Goal: Transaction & Acquisition: Purchase product/service

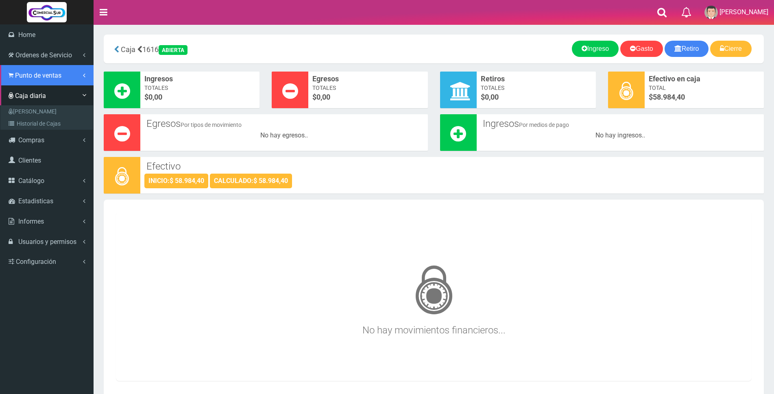
click at [31, 78] on span "Punto de ventas" at bounding box center [38, 76] width 46 height 8
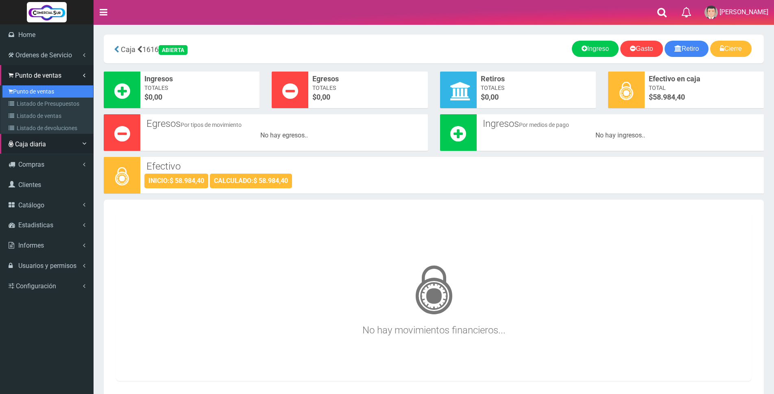
click at [33, 92] on link "Punto de ventas" at bounding box center [47, 91] width 91 height 12
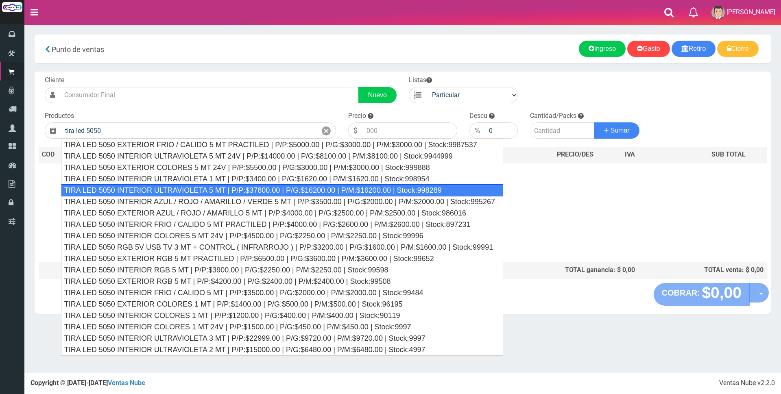
click at [240, 192] on div "TIRA LED 5050 INTERIOR ULTRAVIOLETA 5 MT | P/P:$37800.00 | P/G:$16200.00 | P/M:…" at bounding box center [282, 190] width 442 height 12
type input "TIRA LED 5050 INTERIOR ULTRAVIOLETA 5 MT | P/P:$37800.00 | P/G:$16200.00 | P/M:…"
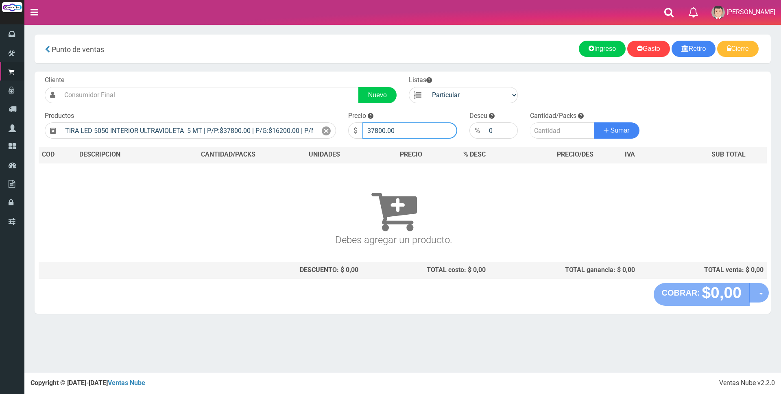
drag, startPoint x: 427, startPoint y: 138, endPoint x: 336, endPoint y: 135, distance: 91.2
click at [336, 76] on form "Cliente Nuevo Listas Particular Gremio Mayoristas" at bounding box center [403, 76] width 728 height 0
type input "38000"
type input "3"
click at [594, 122] on button "Sumar" at bounding box center [617, 130] width 46 height 16
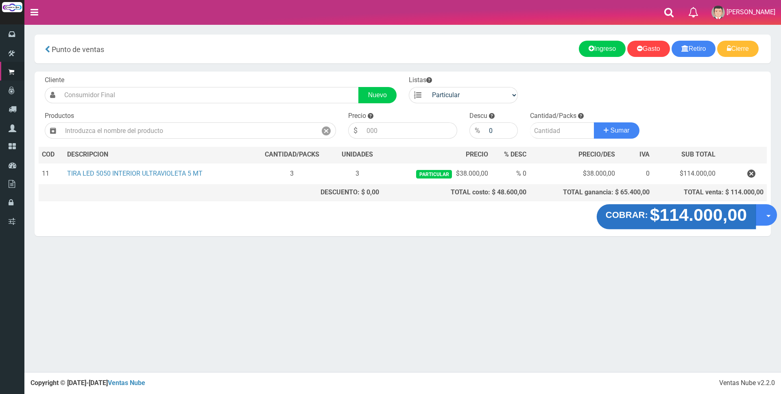
click at [711, 218] on strong "$114.000,00" at bounding box center [698, 214] width 97 height 19
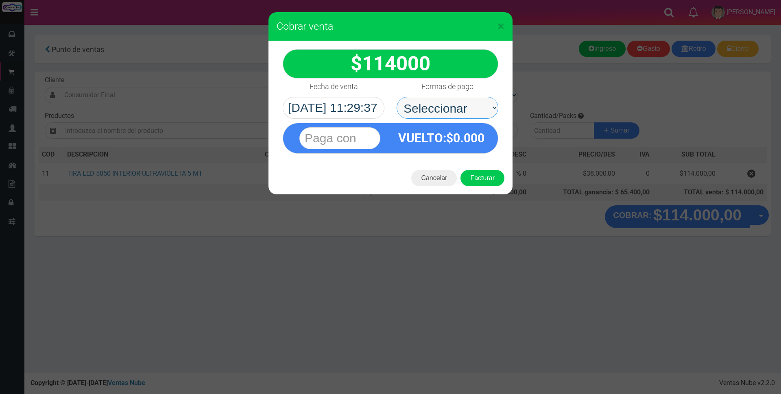
click at [478, 108] on select "Seleccionar Efectivo Tarjeta de Crédito Depósito Débito" at bounding box center [448, 108] width 102 height 22
select select "Tarjeta de Crédito"
click at [397, 97] on select "Seleccionar Efectivo Tarjeta de Crédito Depósito Débito" at bounding box center [448, 108] width 102 height 22
click at [361, 138] on input "text" at bounding box center [339, 138] width 81 height 22
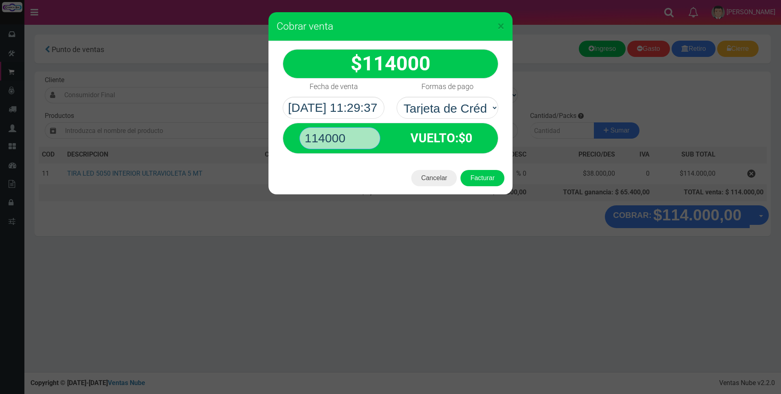
type input "114000"
click at [460, 170] on button "Facturar" at bounding box center [482, 178] width 44 height 16
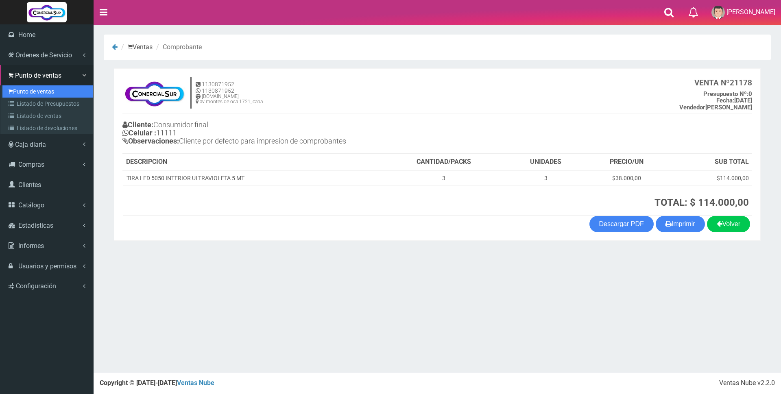
click at [40, 93] on link "Punto de ventas" at bounding box center [47, 91] width 91 height 12
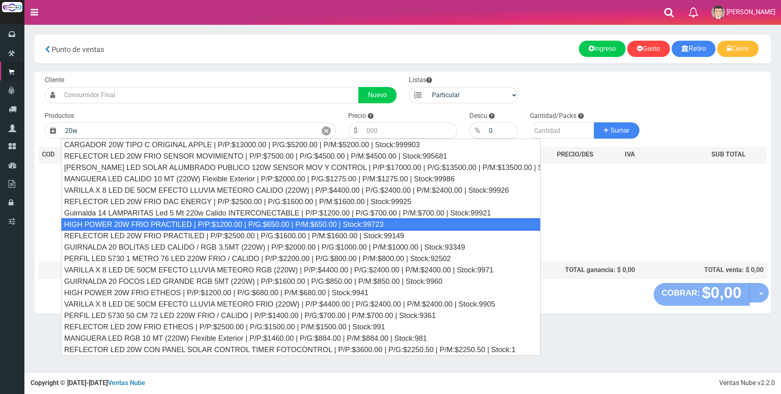
click at [251, 224] on div "HIGH POWER 20W FRIO PRACTILED | P/P:$1200.00 | P/G:$650.00 | P/M:$650.00 | Stoc…" at bounding box center [301, 224] width 480 height 12
type input "HIGH POWER 20W FRIO PRACTILED | P/P:$1200.00 | P/G:$650.00 | P/M:$650.00 | Stoc…"
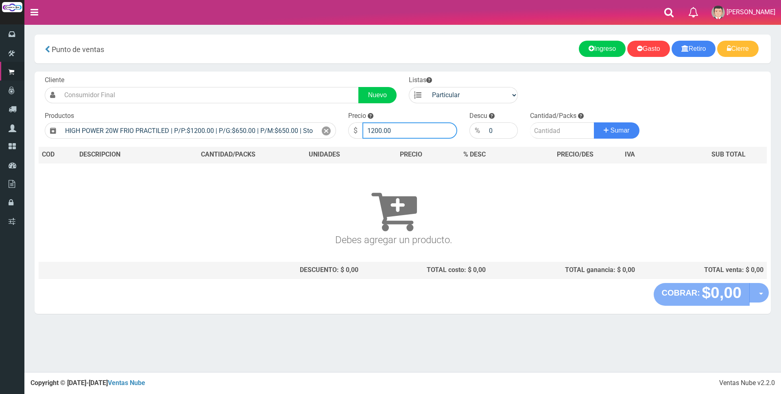
click at [414, 131] on input "1200.00" at bounding box center [409, 130] width 95 height 16
type input "1"
type input "4000"
click at [554, 133] on input "number" at bounding box center [562, 130] width 64 height 16
type input "1"
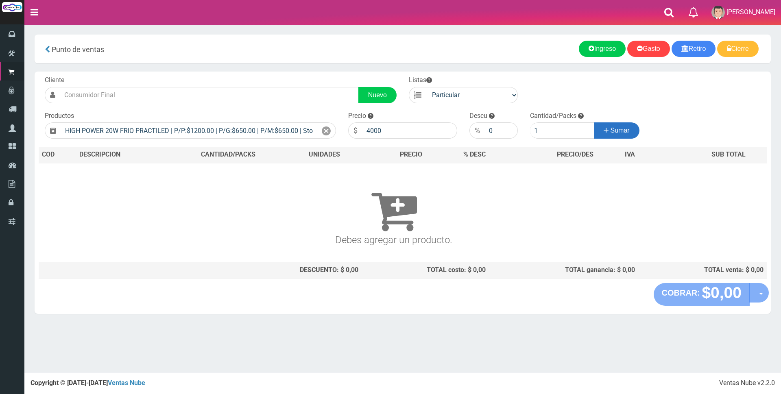
click at [624, 130] on span "Sumar" at bounding box center [620, 130] width 19 height 7
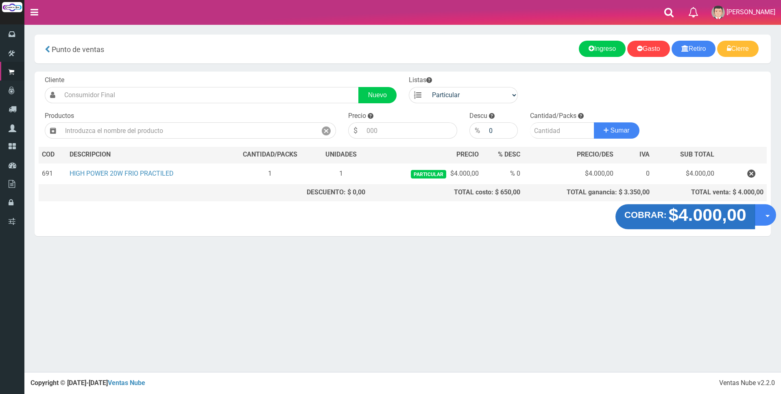
click at [724, 216] on strong "$4.000,00" at bounding box center [707, 214] width 78 height 19
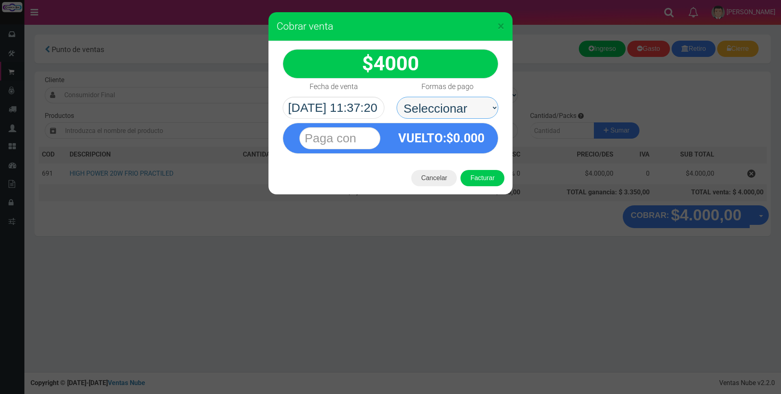
click at [444, 103] on select "Seleccionar Efectivo Tarjeta de Crédito Depósito Débito" at bounding box center [448, 108] width 102 height 22
select select "Efectivo"
click at [397, 97] on select "Seleccionar Efectivo Tarjeta de Crédito Depósito Débito" at bounding box center [448, 108] width 102 height 22
click at [365, 132] on input "text" at bounding box center [339, 138] width 81 height 22
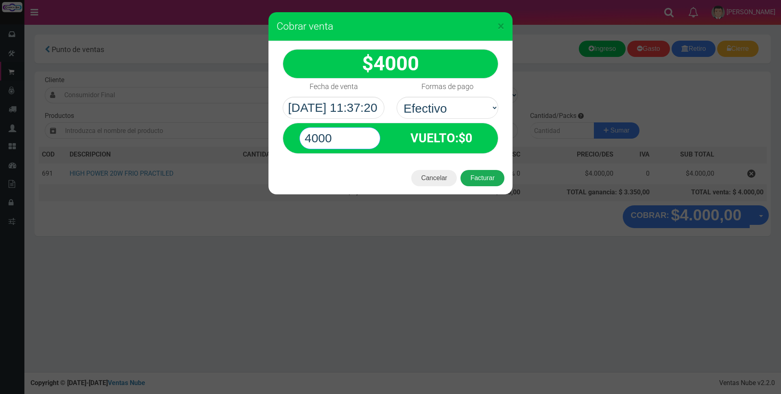
type input "4000"
click at [483, 177] on button "Facturar" at bounding box center [482, 178] width 44 height 16
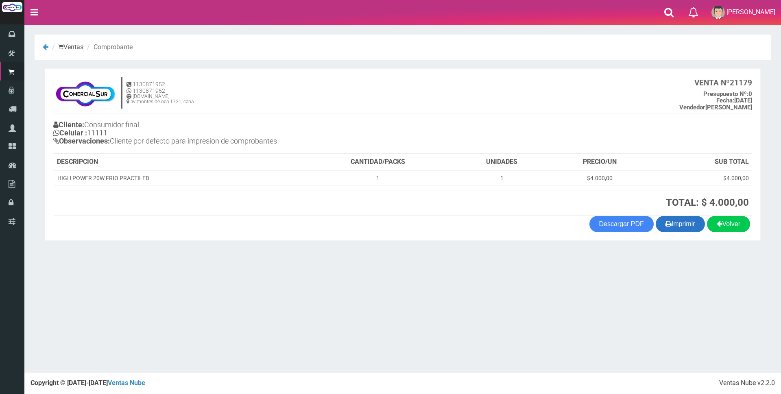
click at [688, 225] on button "Imprimir" at bounding box center [680, 224] width 49 height 16
click at [685, 220] on button "Imprimir" at bounding box center [680, 224] width 49 height 16
click at [675, 225] on button "Imprimir" at bounding box center [680, 224] width 49 height 16
click at [661, 225] on button "Imprimir" at bounding box center [680, 224] width 49 height 16
click at [689, 222] on button "Imprimir" at bounding box center [680, 224] width 49 height 16
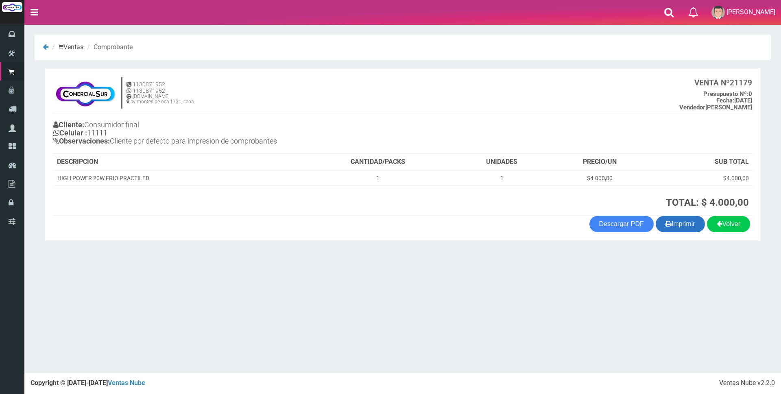
click at [679, 228] on button "Imprimir" at bounding box center [680, 224] width 49 height 16
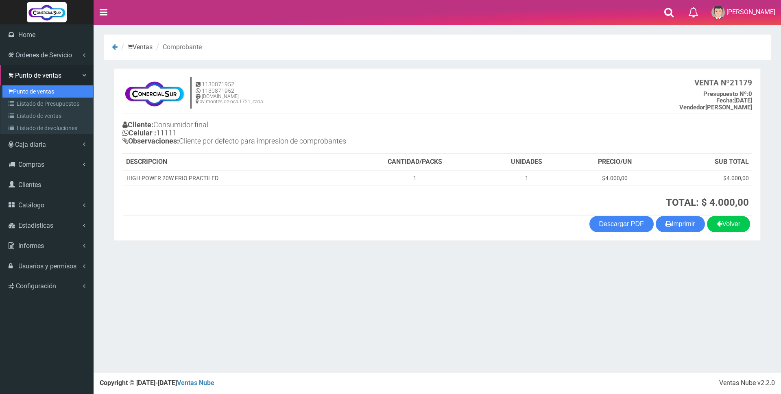
click at [33, 88] on link "Punto de ventas" at bounding box center [47, 91] width 91 height 12
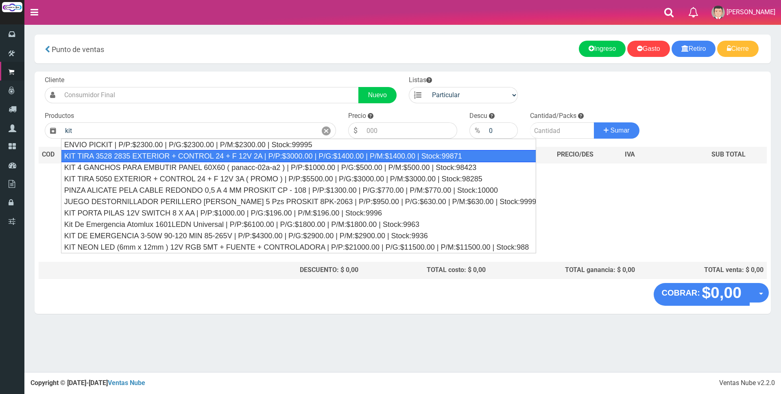
click at [166, 153] on div "KIT TIRA 3528 2835 EXTERIOR + CONTROL 24 + F 12V 2A | P/P:$3000.00 | P/G:$1400.…" at bounding box center [298, 156] width 475 height 12
type input "KIT TIRA 3528 2835 EXTERIOR + CONTROL 24 + F 12V 2A | P/P:$3000.00 | P/G:$1400.…"
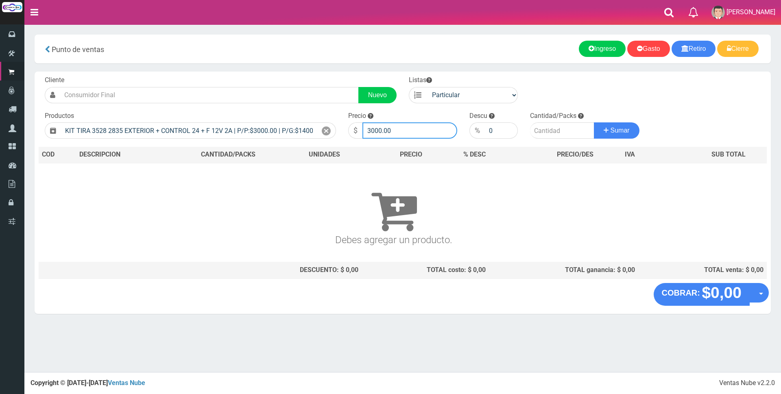
click at [421, 135] on input "3000.00" at bounding box center [409, 130] width 95 height 16
type input "30"
click at [327, 128] on icon at bounding box center [326, 131] width 9 height 12
click at [235, 130] on input "text" at bounding box center [189, 130] width 256 height 16
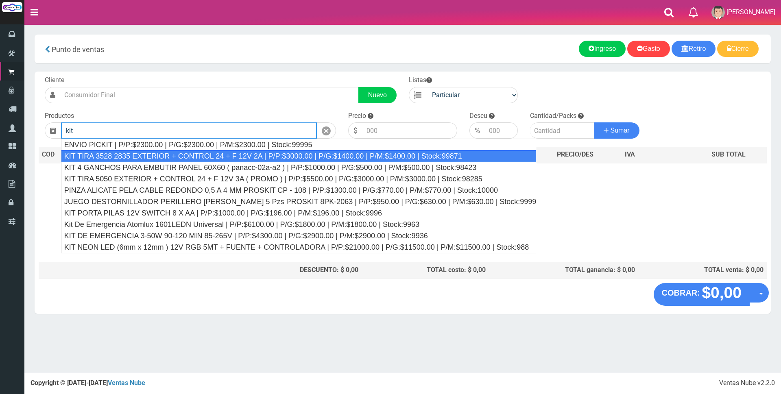
click at [232, 157] on div "KIT TIRA 3528 2835 EXTERIOR + CONTROL 24 + F 12V 2A | P/P:$3000.00 | P/G:$1400.…" at bounding box center [298, 156] width 475 height 12
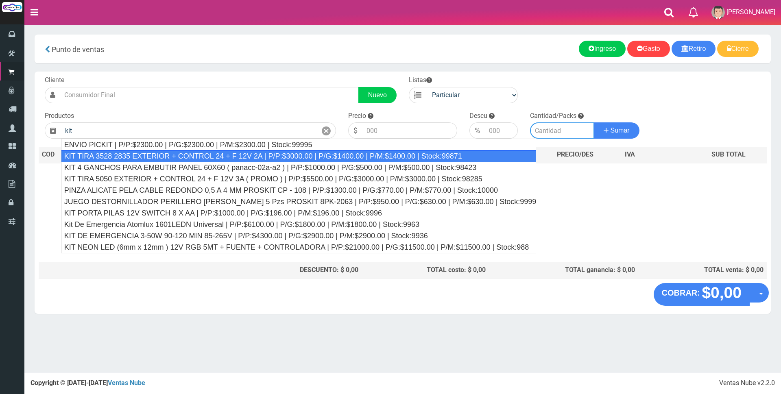
type input "KIT TIRA 3528 2835 EXTERIOR + CONTROL 24 + F 12V 2A | P/P:$3000.00 | P/G:$1400.…"
type input "3000.00"
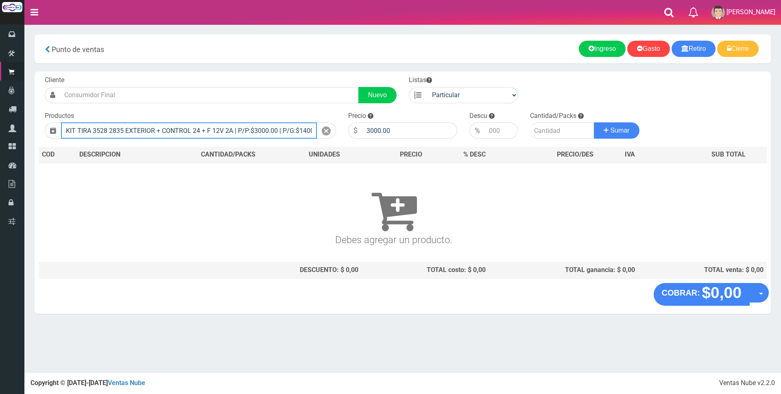
drag, startPoint x: 64, startPoint y: 129, endPoint x: 235, endPoint y: 132, distance: 170.5
click at [235, 132] on input "KIT TIRA 3528 2835 EXTERIOR + CONTROL 24 + F 12V 2A | P/P:$3000.00 | P/G:$1400.…" at bounding box center [189, 130] width 256 height 16
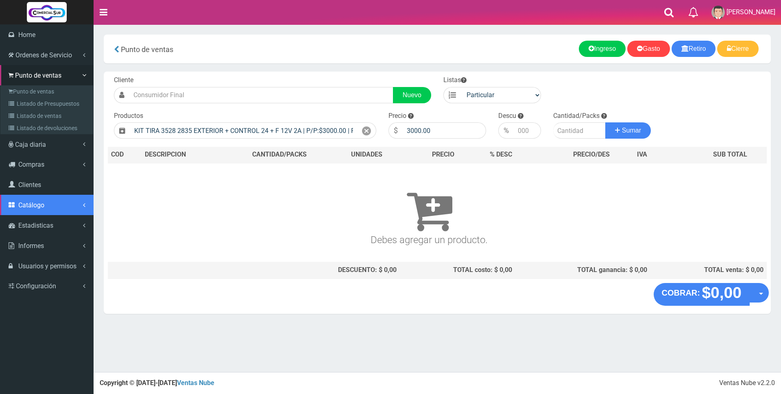
click at [37, 203] on span "Catálogo" at bounding box center [31, 205] width 26 height 8
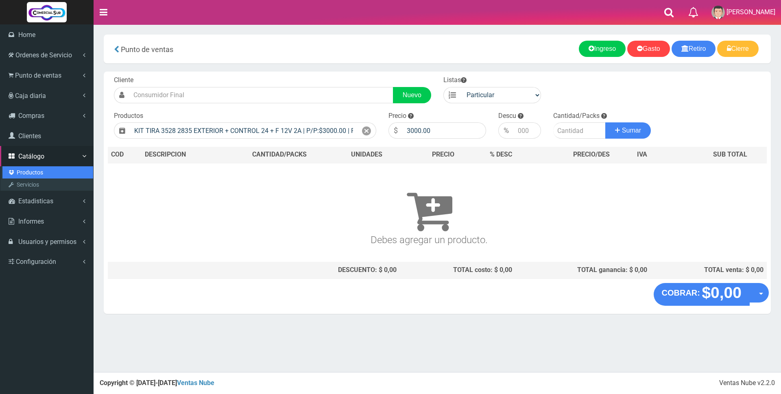
click at [48, 172] on link "Productos" at bounding box center [47, 172] width 91 height 12
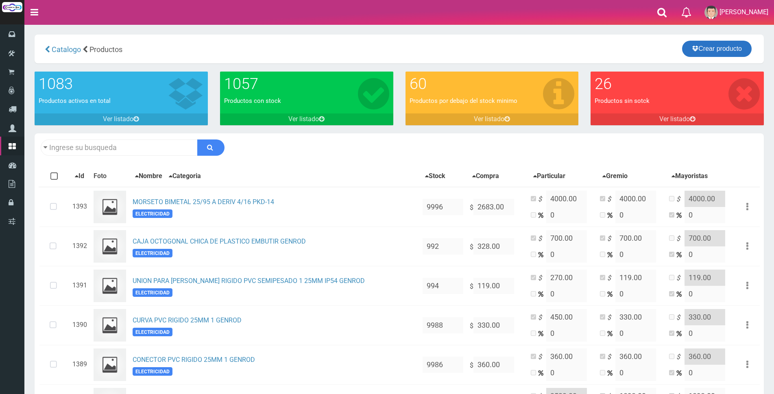
click at [729, 48] on link "Crear producto" at bounding box center [717, 49] width 70 height 16
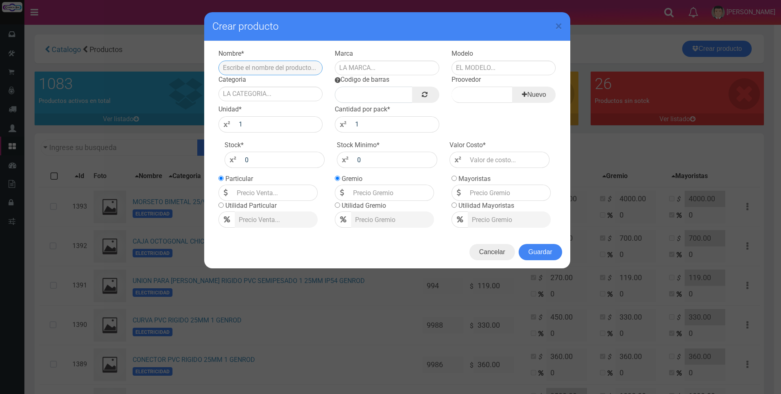
paste input "Luz Led Bajo Alacena Mesada Calido 3 Mt Luz Potente Tecla"
click at [251, 68] on input "Luz Led Bajo Alacena Mesada Calido 3 Mt Luz Potente Tecla" at bounding box center [270, 68] width 105 height 15
type input "Luz Led Bajo Alacena Mesada Neutro 3 [GEOGRAPHIC_DATA] Tecla"
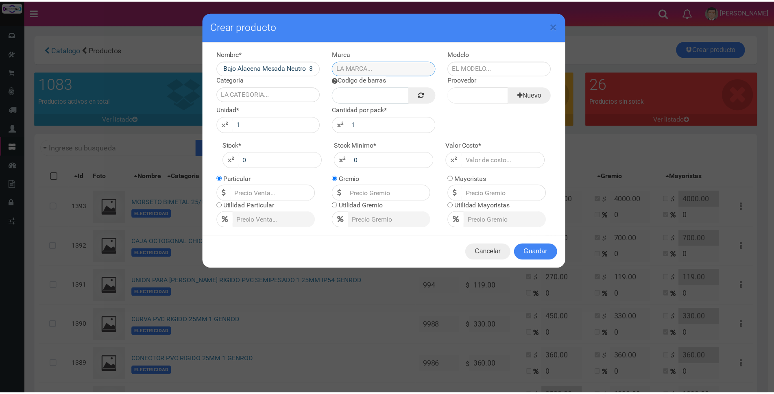
scroll to position [0, 0]
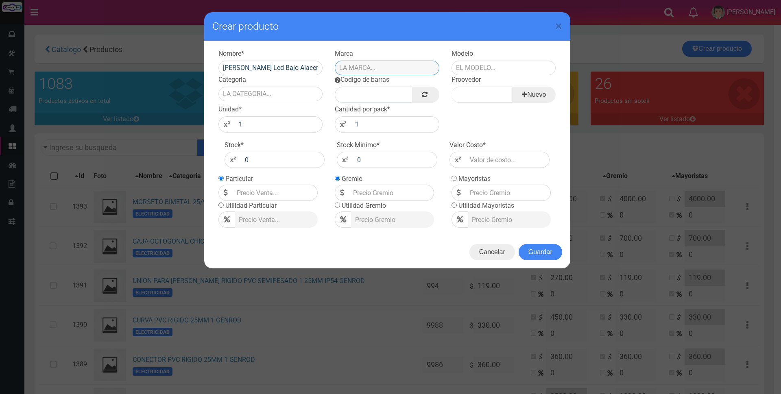
click at [352, 70] on input "text" at bounding box center [387, 68] width 105 height 15
click at [354, 90] on div "GOLDENLUX" at bounding box center [387, 93] width 105 height 12
type input "GOLDENLUX"
click at [463, 68] on input "text" at bounding box center [504, 68] width 105 height 15
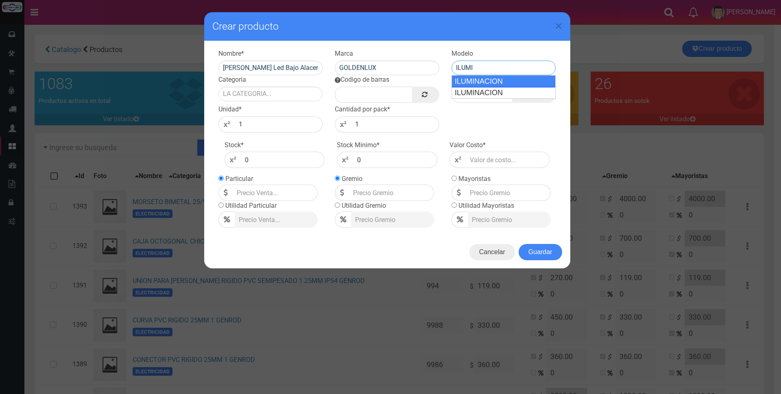
click at [497, 83] on div "ILUMINACION" at bounding box center [504, 81] width 105 height 12
type input "ILUMINACION"
click at [429, 93] on link at bounding box center [425, 95] width 27 height 16
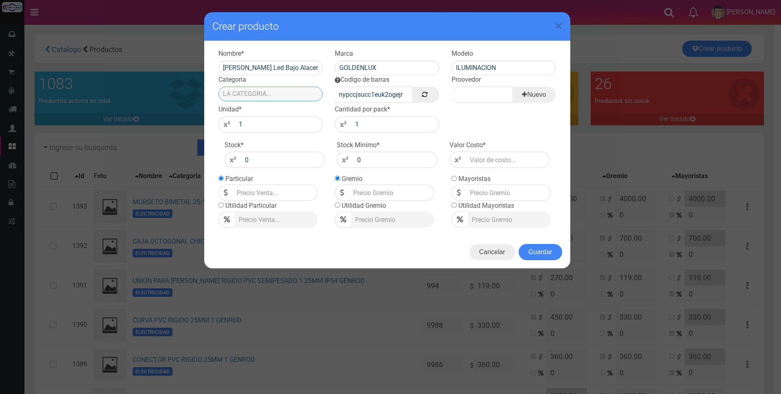
click at [290, 92] on input "Categoria" at bounding box center [270, 94] width 105 height 15
click at [282, 109] on div "ILUMINACION" at bounding box center [270, 107] width 105 height 12
type input "ILUMINACION"
click at [459, 94] on input "Proovedor" at bounding box center [482, 95] width 61 height 16
type input "goldenlux"
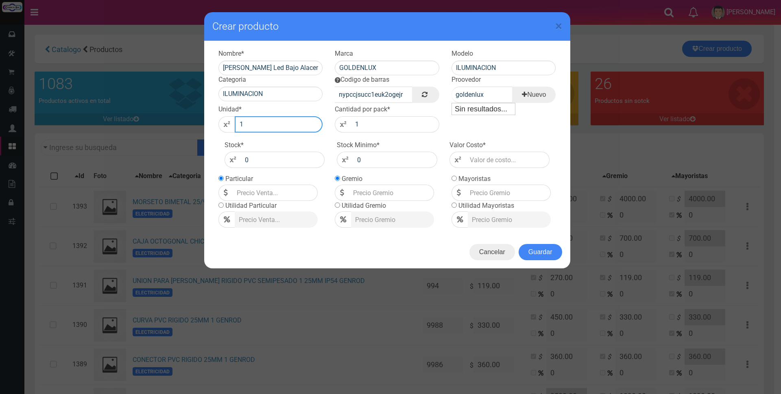
click at [286, 124] on input "1" at bounding box center [279, 124] width 88 height 16
click at [263, 159] on input "0" at bounding box center [283, 160] width 84 height 16
type input "1500"
click at [487, 160] on input "number" at bounding box center [508, 160] width 84 height 16
type input "15"
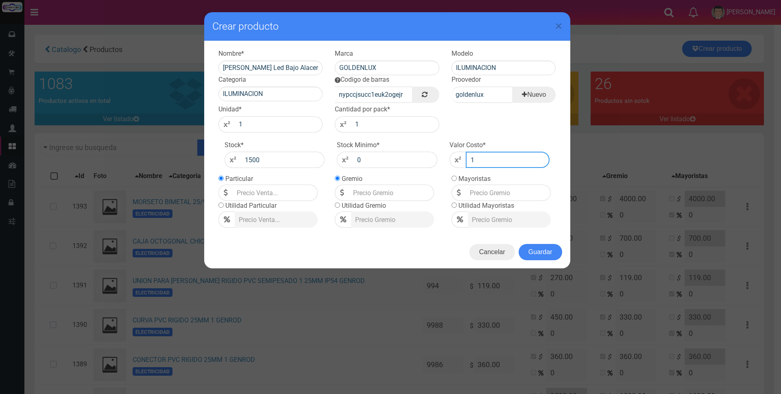
type input "1"
type input "15"
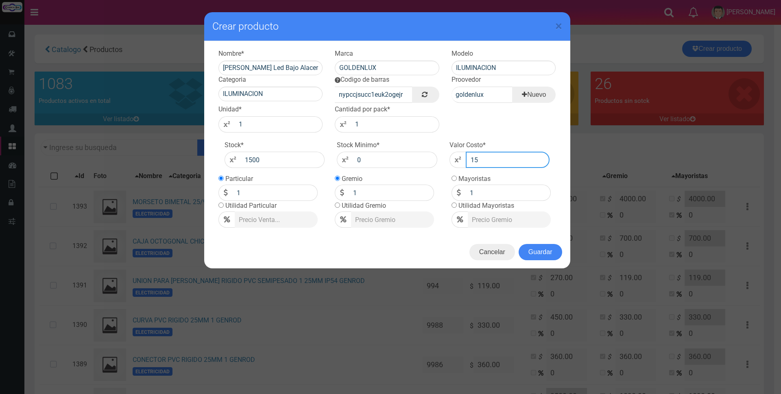
type input "15"
type input "150"
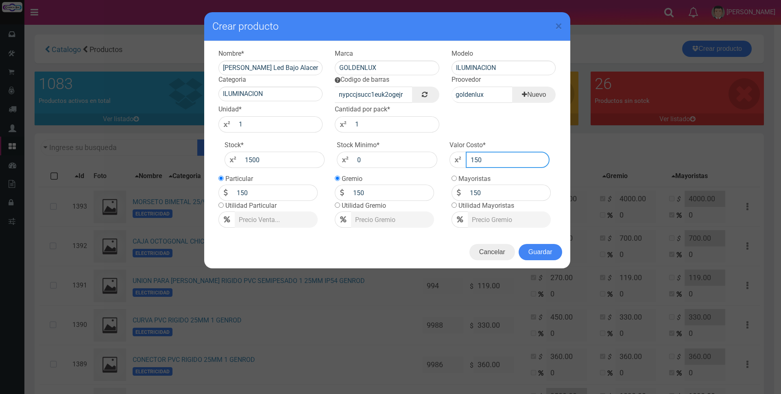
type input "1500"
type input "15000"
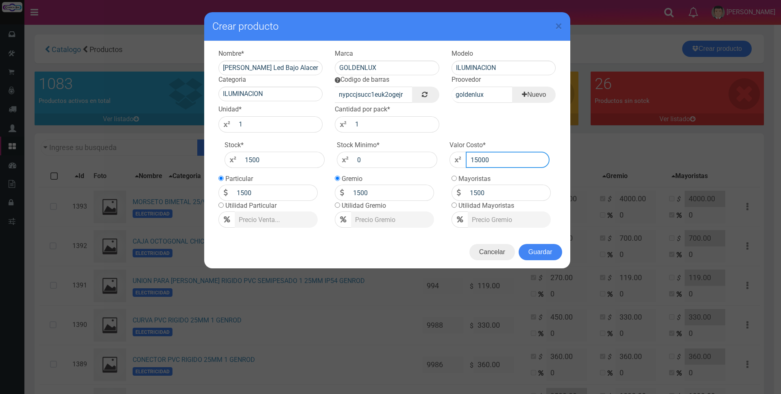
type input "15000"
click at [286, 192] on input "15000" at bounding box center [275, 193] width 85 height 16
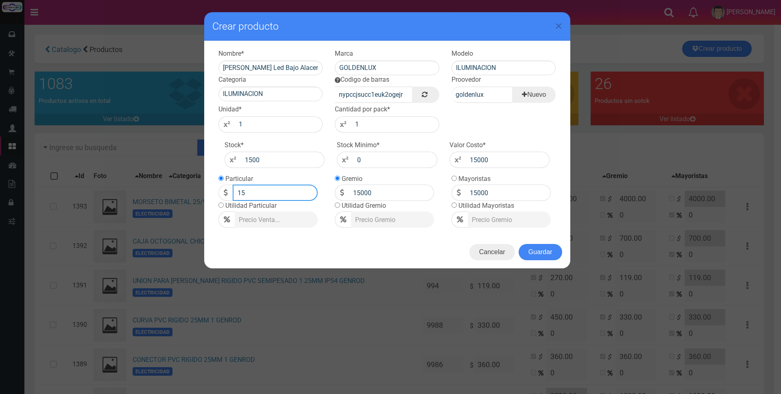
type input "1"
type input "29600"
click at [542, 254] on button "Guardar" at bounding box center [541, 252] width 44 height 16
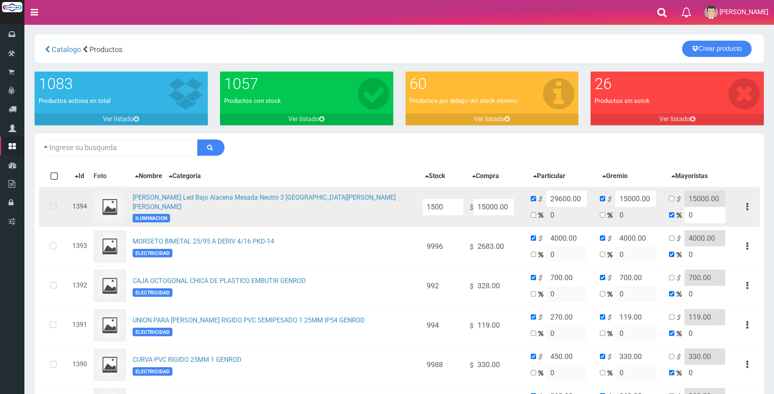
click at [52, 203] on icon at bounding box center [54, 207] width 22 height 27
click at [52, 207] on icon at bounding box center [54, 207] width 22 height 27
click at [746, 207] on button "button" at bounding box center [747, 207] width 18 height 14
click at [719, 227] on link "Editar" at bounding box center [724, 227] width 64 height 18
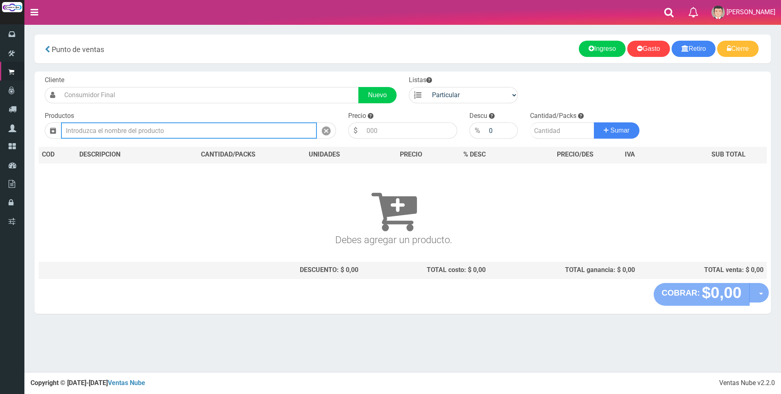
click at [191, 124] on input "text" at bounding box center [189, 130] width 256 height 16
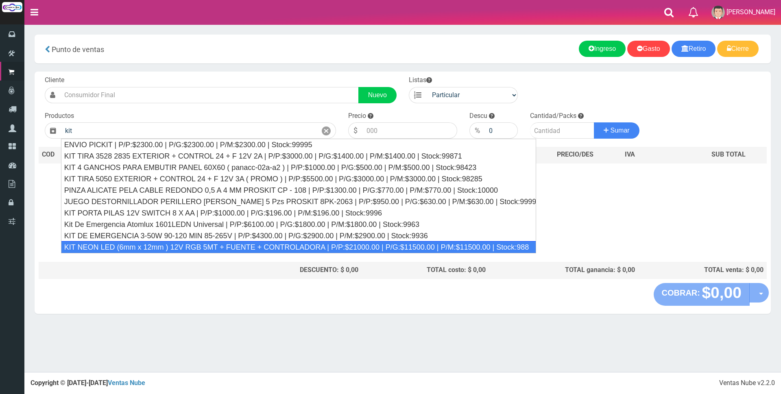
click at [169, 269] on th at bounding box center [104, 270] width 130 height 16
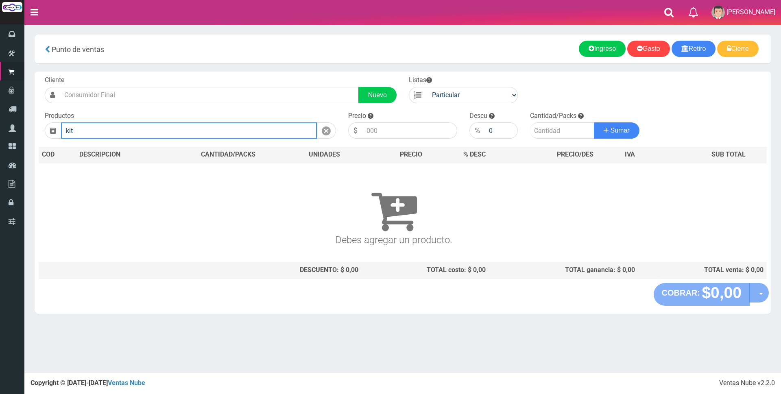
click at [184, 129] on input "kit" at bounding box center [189, 130] width 256 height 16
type input "k"
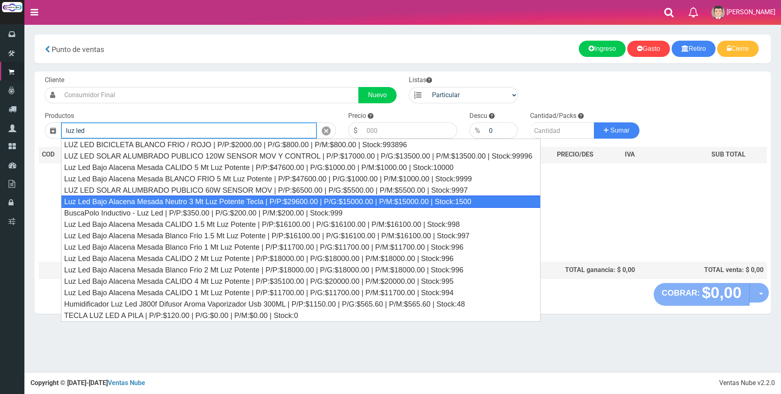
click at [208, 203] on div "Luz Led Bajo Alacena Mesada Neutro 3 Mt Luz Potente Tecla | P/P:$29600.00 | P/G…" at bounding box center [301, 202] width 480 height 12
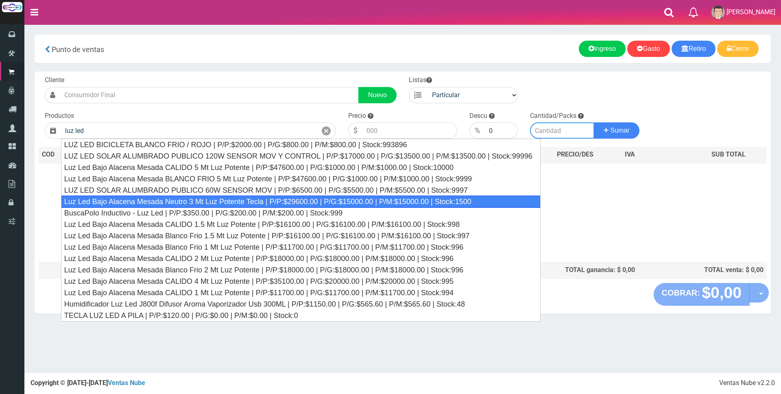
type input "Luz Led Bajo Alacena Mesada Neutro 3 Mt Luz Potente Tecla | P/P:$29600.00 | P/G…"
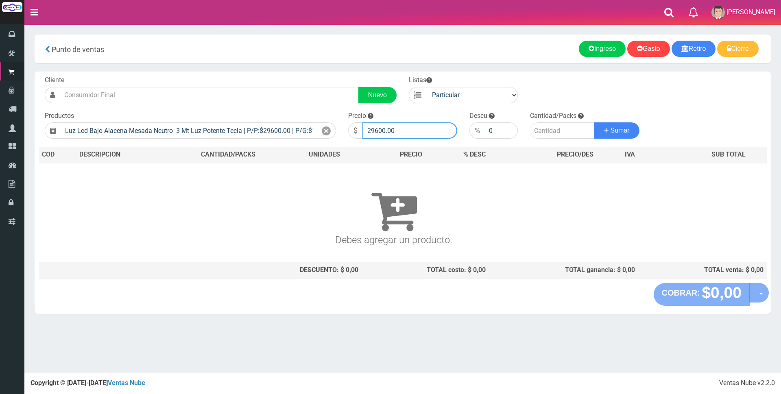
click at [415, 132] on input "29600.00" at bounding box center [409, 130] width 95 height 16
type input "2"
type input "26700"
click at [544, 134] on input "number" at bounding box center [562, 130] width 64 height 16
type input "1"
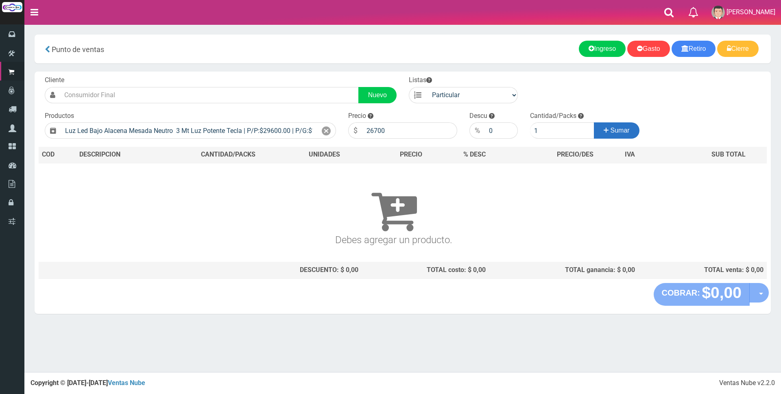
click at [604, 125] on icon at bounding box center [606, 130] width 5 height 12
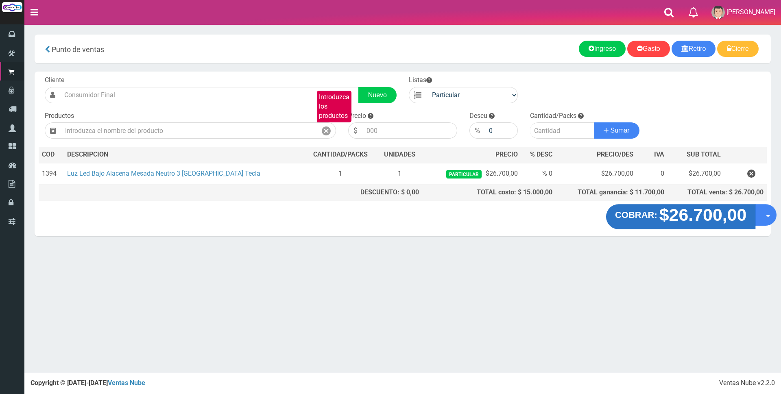
click at [675, 218] on strong "$26.700,00" at bounding box center [702, 214] width 87 height 19
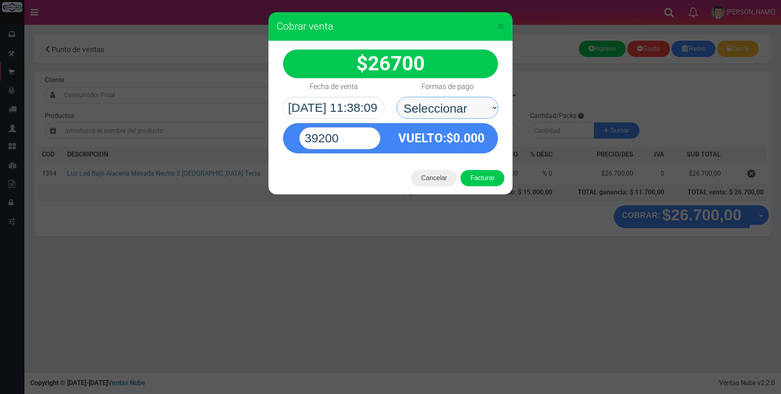
click at [434, 110] on select "Seleccionar Efectivo Tarjeta de Crédito Depósito Débito" at bounding box center [448, 108] width 102 height 22
select select "Efectivo"
click at [397, 97] on select "Seleccionar Efectivo Tarjeta de Crédito Depósito Débito" at bounding box center [448, 108] width 102 height 22
click at [366, 138] on input "39200" at bounding box center [339, 138] width 81 height 22
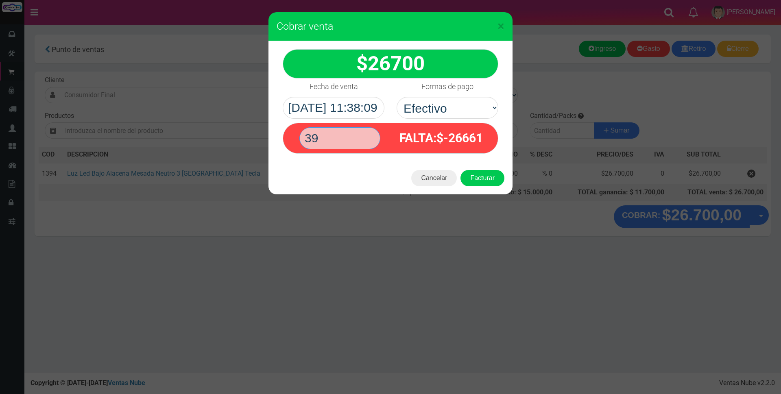
type input "3"
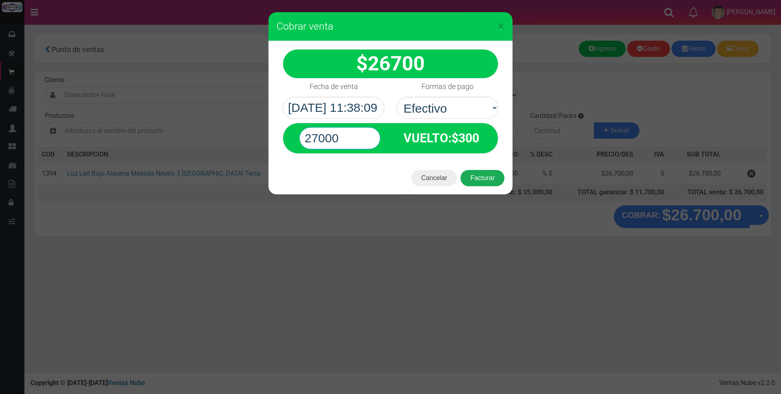
type input "27000"
click at [483, 175] on button "Facturar" at bounding box center [482, 178] width 44 height 16
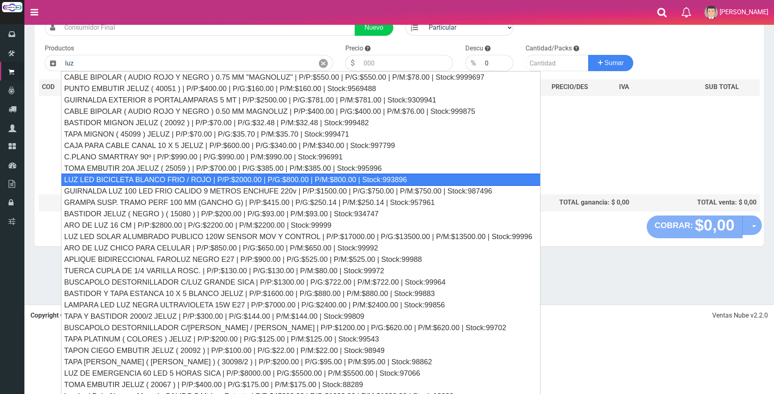
scroll to position [76, 0]
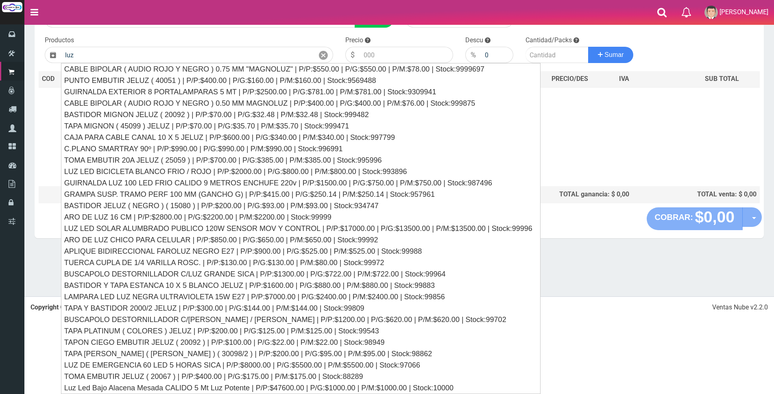
type input "luz"
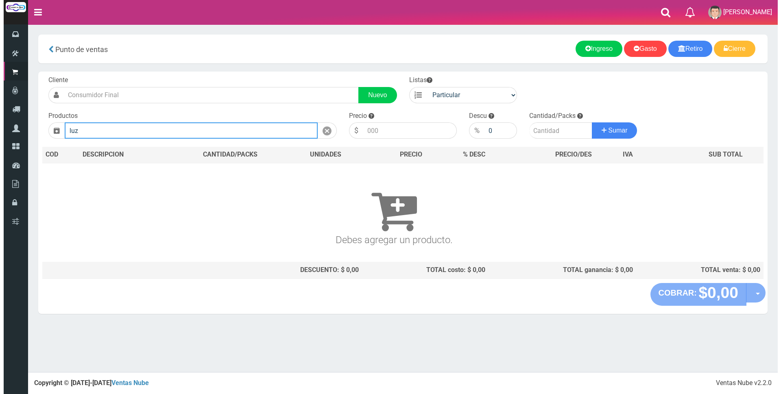
scroll to position [0, 0]
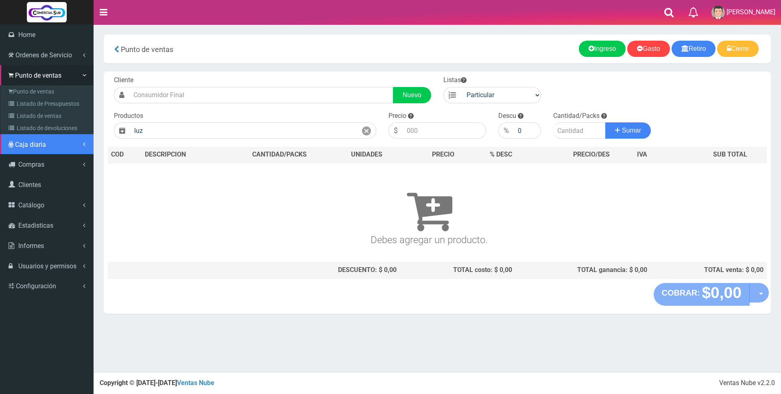
click at [22, 146] on span "Caja diaria" at bounding box center [30, 145] width 31 height 8
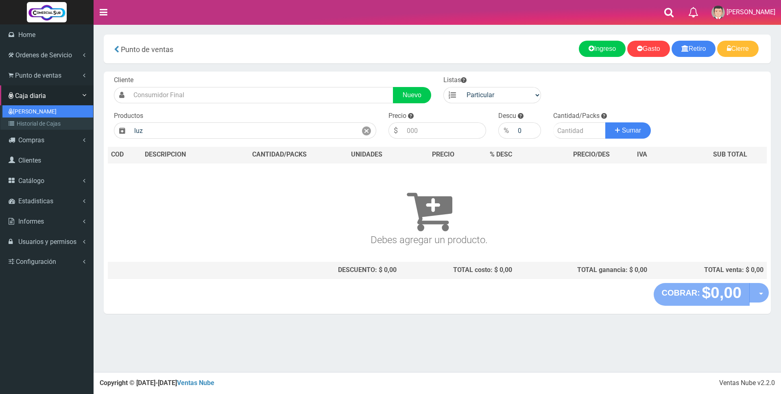
click at [31, 109] on link "[PERSON_NAME]" at bounding box center [47, 111] width 91 height 12
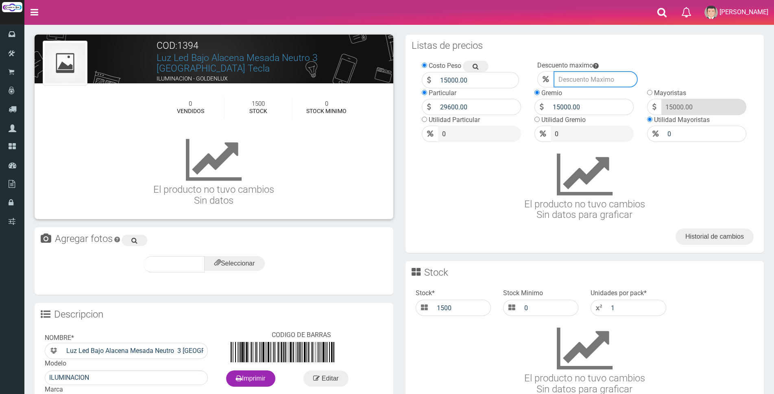
click at [589, 79] on input "Modelo" at bounding box center [596, 79] width 84 height 16
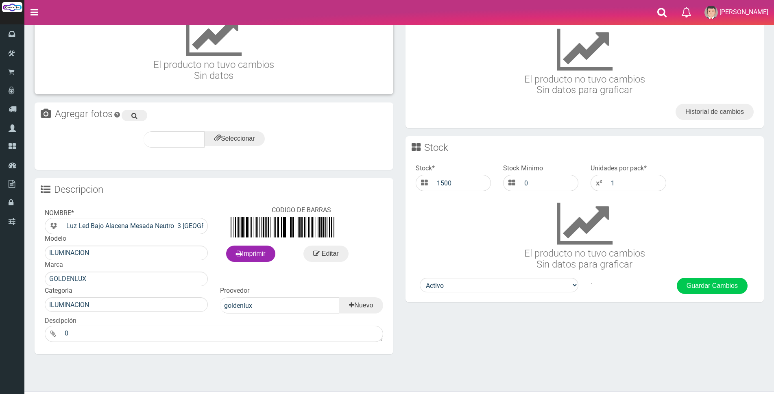
scroll to position [144, 0]
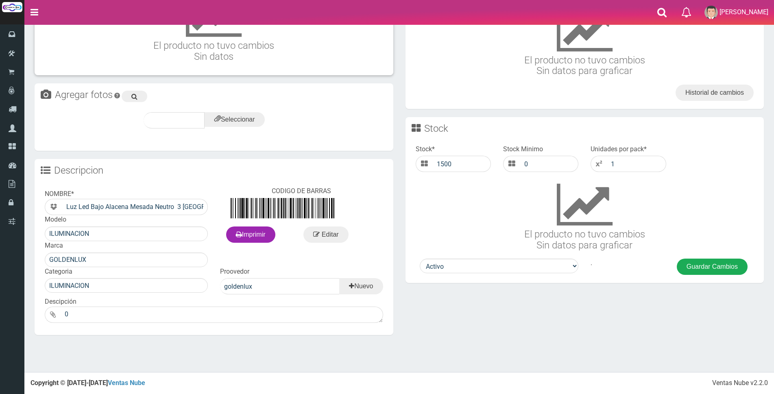
type input "20"
click at [710, 268] on button "Guardar Cambios" at bounding box center [712, 267] width 71 height 16
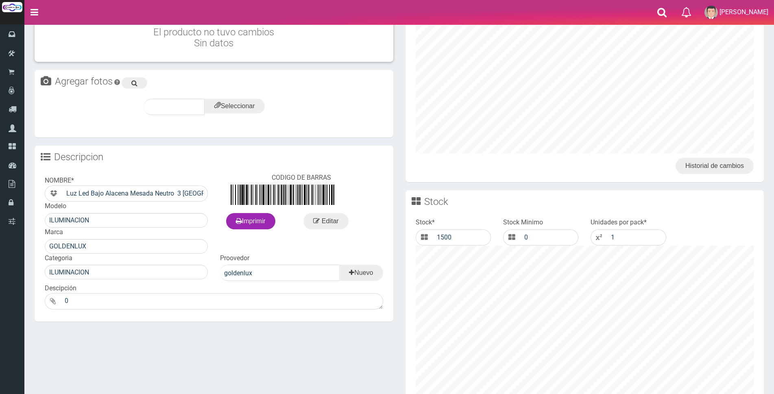
scroll to position [163, 0]
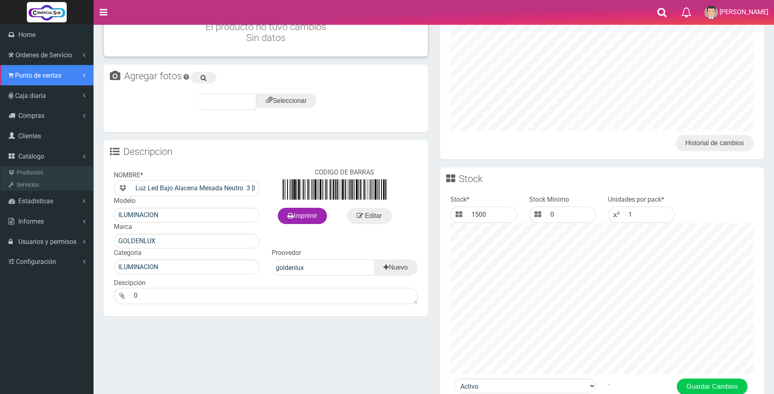
click at [28, 75] on span "Punto de ventas" at bounding box center [38, 76] width 46 height 8
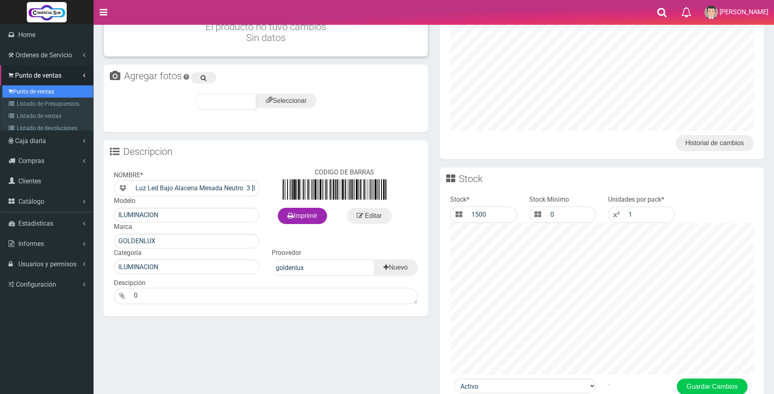
click at [29, 94] on link "Punto de ventas" at bounding box center [47, 91] width 91 height 12
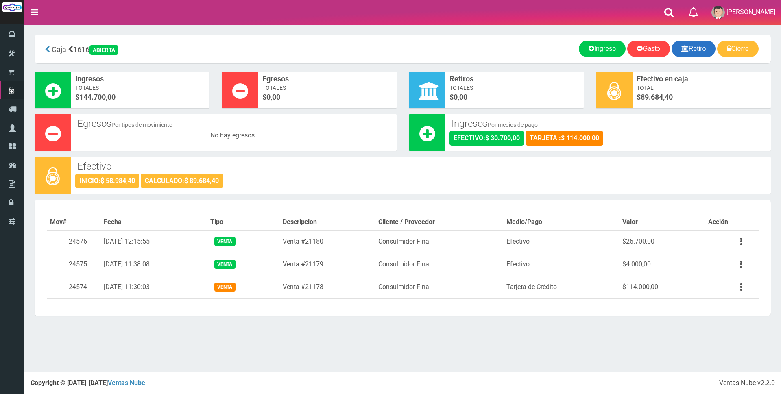
click at [695, 49] on link "Retiro" at bounding box center [694, 49] width 44 height 16
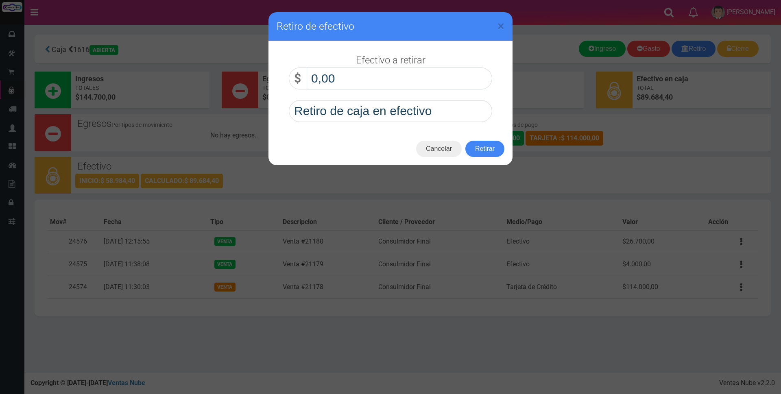
click at [442, 76] on input "0,00" at bounding box center [399, 79] width 186 height 22
type input "40.000,00"
click at [481, 152] on button "Retirar" at bounding box center [484, 149] width 39 height 16
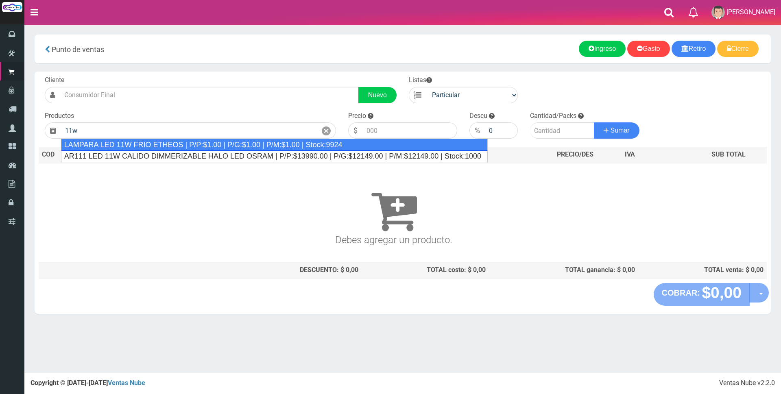
drag, startPoint x: 223, startPoint y: 146, endPoint x: 240, endPoint y: 144, distance: 17.3
click at [223, 146] on div "LAMPARA LED 11W FRIO ETHEOS | P/P:$1.00 | P/G:$1.00 | P/M:$1.00 | Stock:9924" at bounding box center [274, 145] width 427 height 12
type input "LAMPARA LED 11W FRIO ETHEOS | P/P:$1.00 | P/G:$1.00 | P/M:$1.00 | Stock:9924"
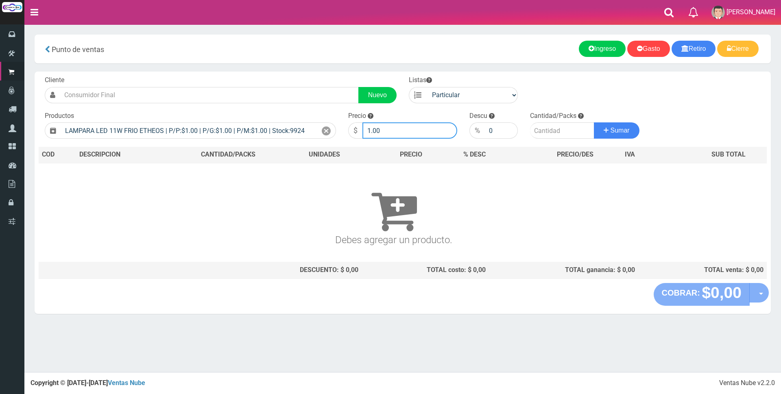
click at [391, 135] on input "1.00" at bounding box center [409, 130] width 95 height 16
type input "1"
type input "2500"
click at [552, 135] on input "number" at bounding box center [562, 130] width 64 height 16
type input "1"
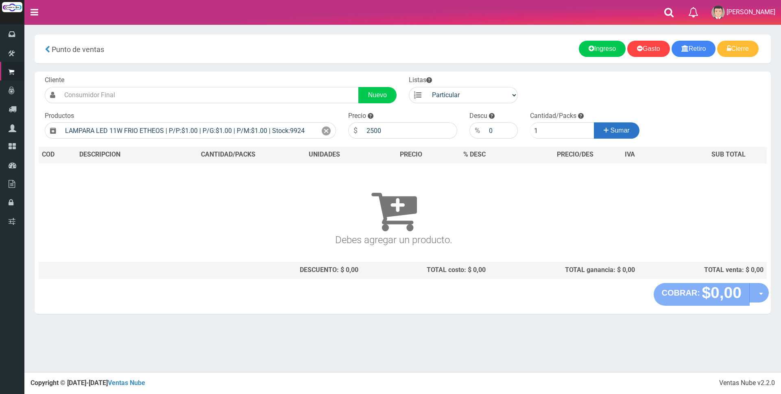
click at [605, 133] on icon at bounding box center [606, 130] width 5 height 12
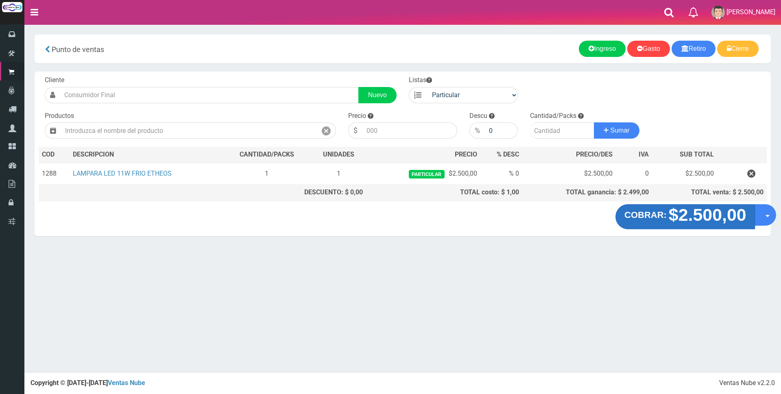
click at [700, 220] on strong "$2.500,00" at bounding box center [707, 214] width 78 height 19
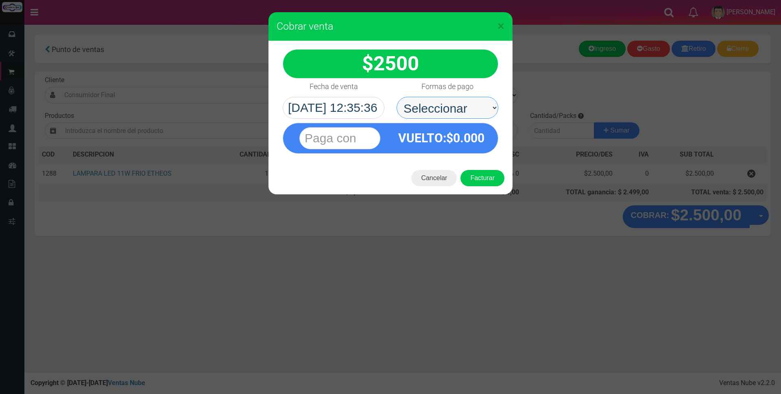
click at [428, 104] on select "Seleccionar Efectivo Tarjeta de Crédito Depósito Débito" at bounding box center [448, 108] width 102 height 22
select select "Efectivo"
click at [397, 97] on select "Seleccionar Efectivo Tarjeta de Crédito Depósito Débito" at bounding box center [448, 108] width 102 height 22
click at [371, 134] on input "text" at bounding box center [339, 138] width 81 height 22
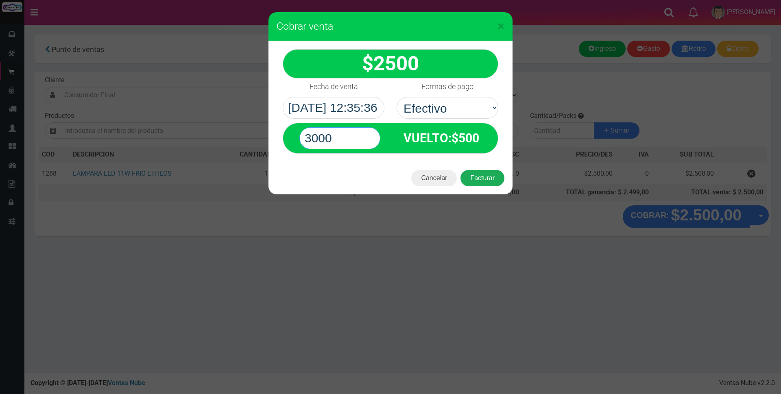
type input "3000"
click at [481, 173] on button "Facturar" at bounding box center [482, 178] width 44 height 16
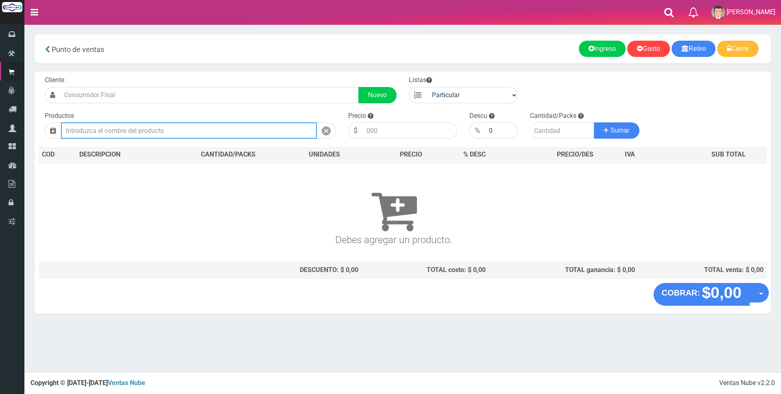
click at [177, 131] on input "text" at bounding box center [189, 130] width 256 height 16
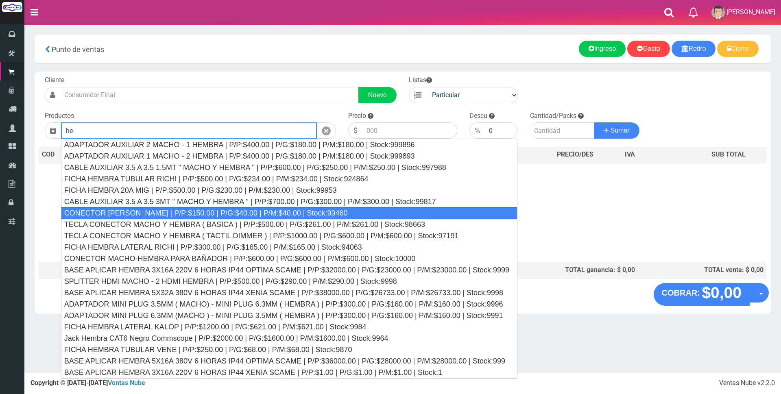
type input "h"
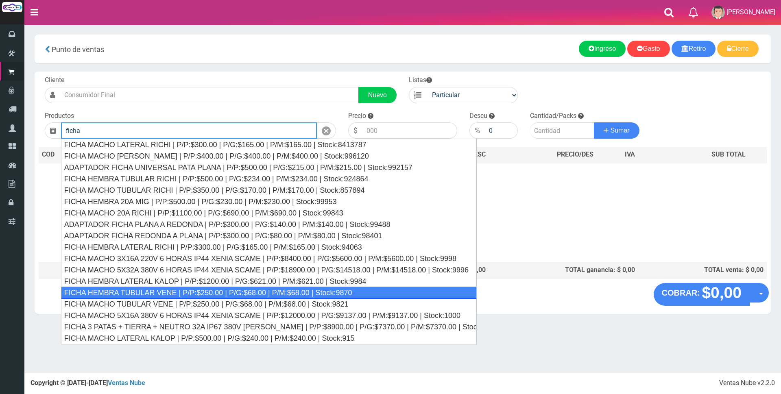
click at [324, 292] on div "FICHA HEMBRA TUBULAR VENE | P/P:$250.00 | P/G:$68.00 | P/M:$68.00 | Stock:9870" at bounding box center [269, 293] width 416 height 12
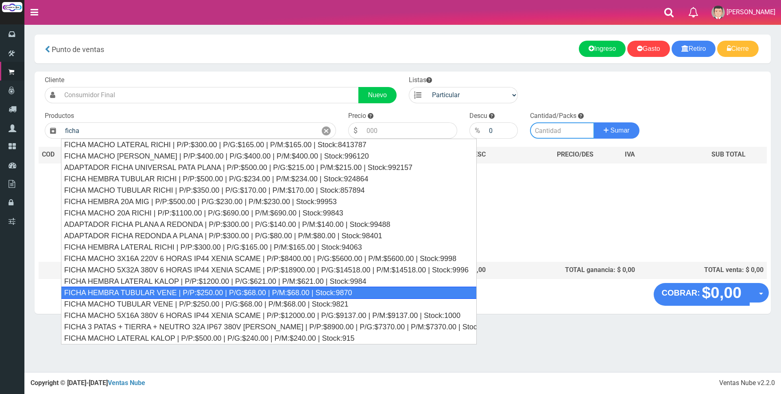
type input "FICHA HEMBRA TUBULAR VENE | P/P:$250.00 | P/G:$68.00 | P/M:$68.00 | Stock:9870"
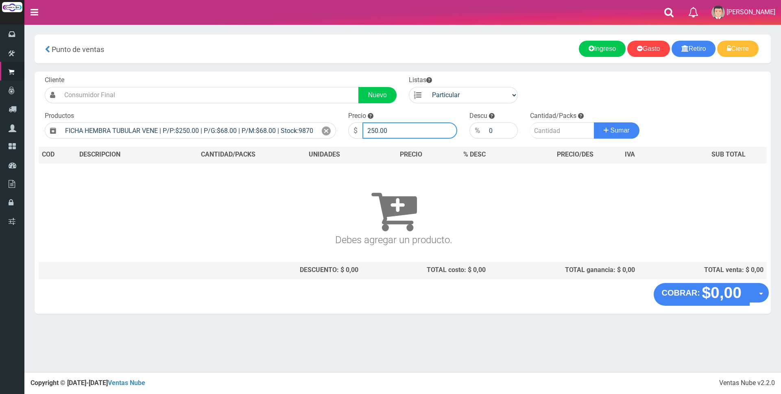
click at [401, 127] on input "250.00" at bounding box center [409, 130] width 95 height 16
type input "2"
type input "1800"
click at [546, 129] on input "number" at bounding box center [562, 130] width 64 height 16
type input "3"
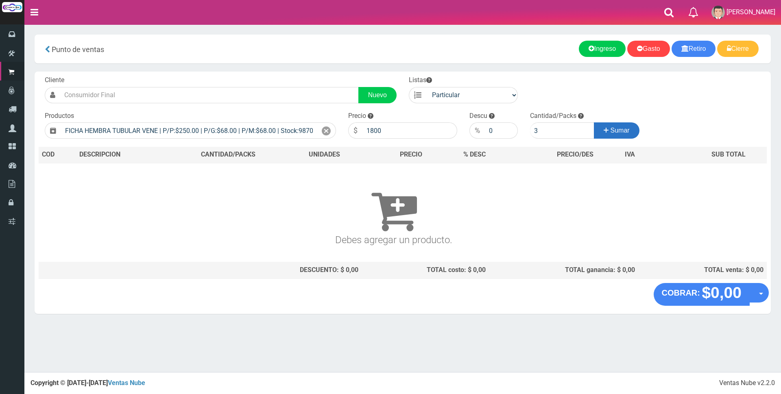
click at [611, 129] on span "Sumar" at bounding box center [620, 130] width 19 height 7
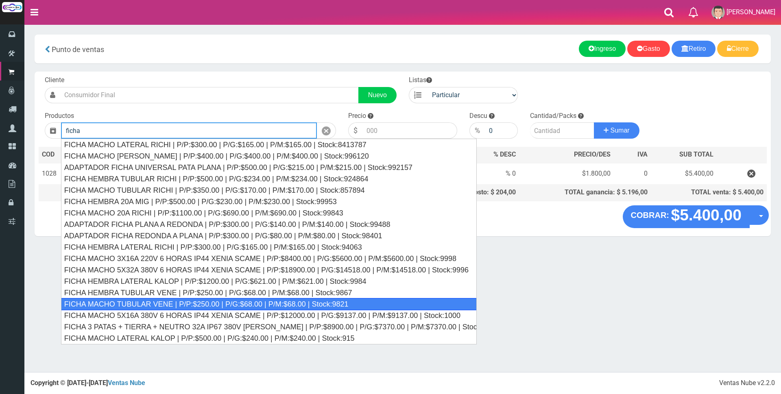
click at [317, 302] on div "FICHA MACHO TUBULAR VENE | P/P:$250.00 | P/G:$68.00 | P/M:$68.00 | Stock:9821" at bounding box center [269, 304] width 416 height 12
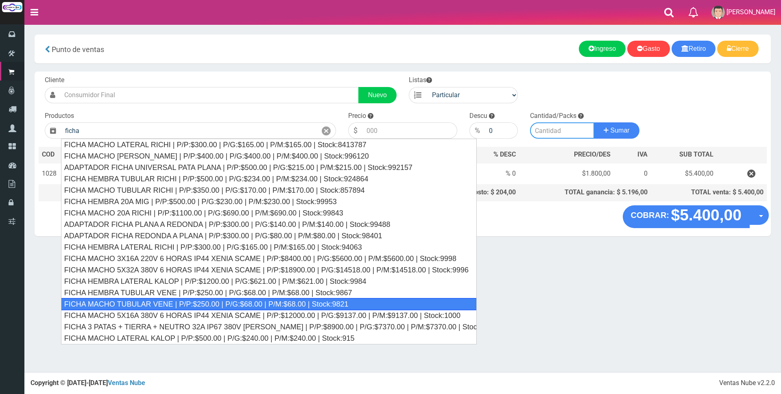
type input "FICHA MACHO TUBULAR VENE | P/P:$250.00 | P/G:$68.00 | P/M:$68.00 | Stock:9821"
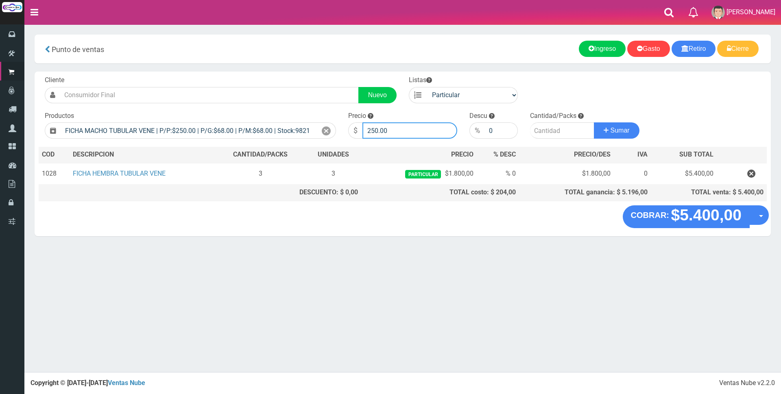
click at [396, 133] on input "250.00" at bounding box center [409, 130] width 95 height 16
type input "2"
type input "1800"
click at [551, 132] on input "number" at bounding box center [562, 130] width 64 height 16
type input "1"
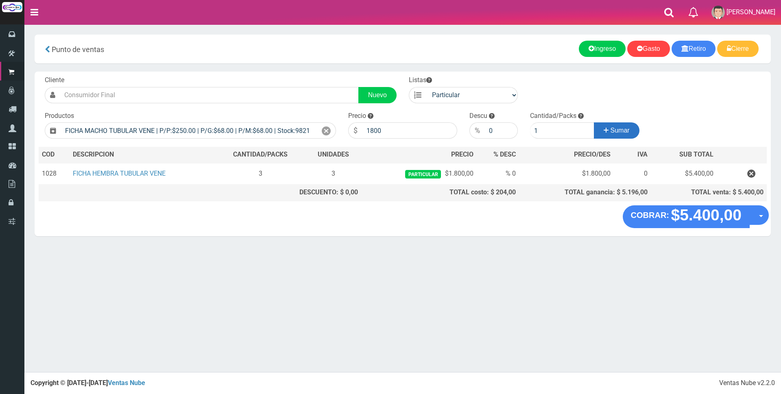
click at [611, 127] on button "Sumar" at bounding box center [617, 130] width 46 height 16
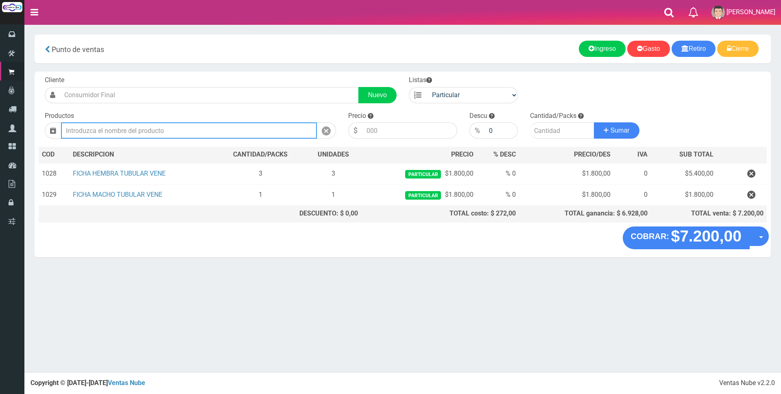
click at [200, 127] on input "text" at bounding box center [189, 130] width 256 height 16
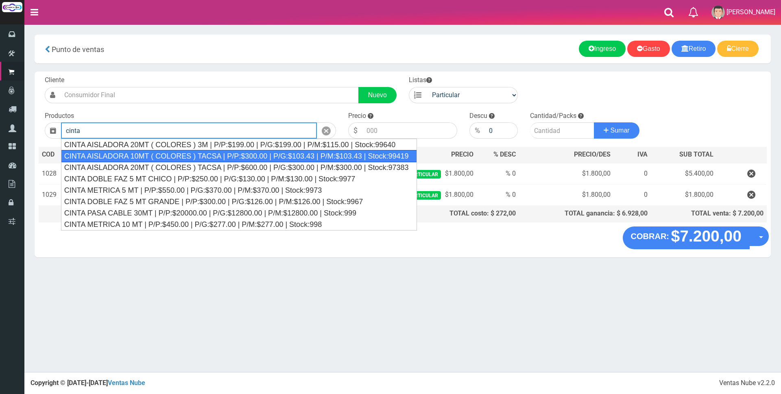
click at [208, 153] on div "CINTA AISLADORA 10MT ( COLORES ) TACSA | P/P:$300.00 | P/G:$103.43 | P/M:$103.4…" at bounding box center [239, 156] width 356 height 12
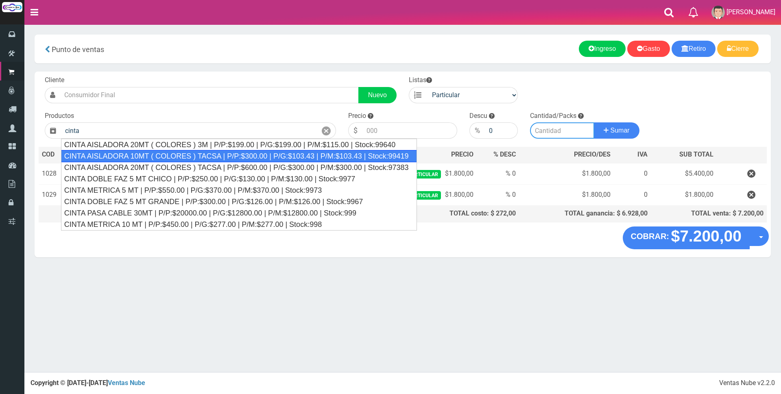
type input "CINTA AISLADORA 10MT ( COLORES ) TACSA | P/P:$300.00 | P/G:$103.43 | P/M:$103.4…"
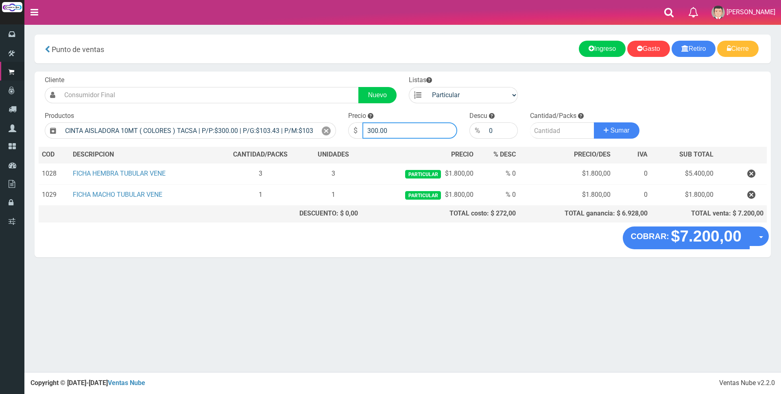
click at [393, 131] on input "300.00" at bounding box center [409, 130] width 95 height 16
type input "3"
type input "2000"
click at [548, 130] on input "number" at bounding box center [562, 130] width 64 height 16
type input "1"
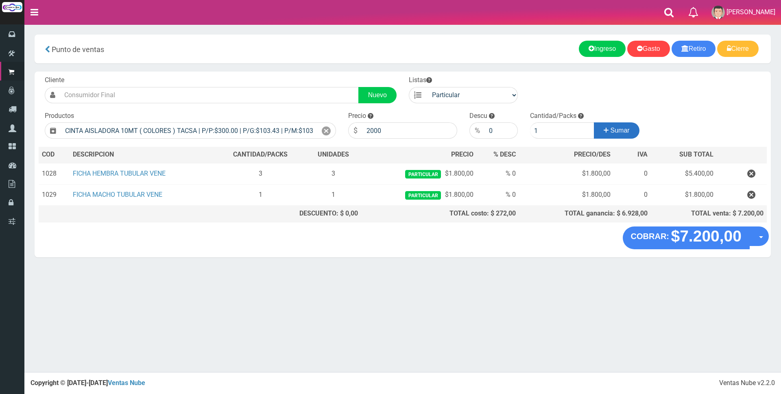
click at [605, 129] on icon at bounding box center [606, 130] width 5 height 12
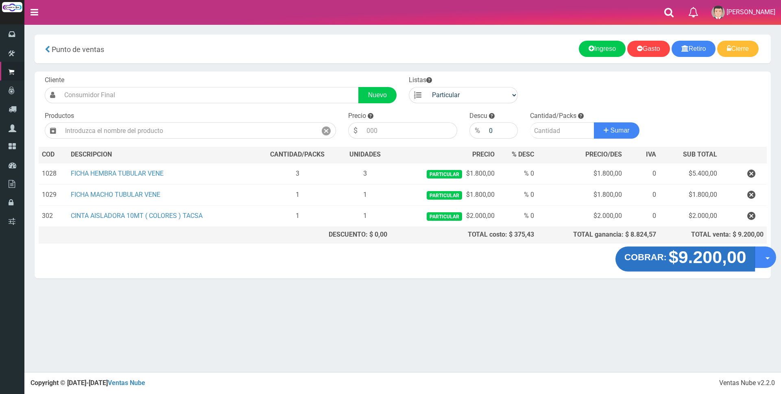
click at [707, 262] on strong "$9.200,00" at bounding box center [707, 257] width 78 height 19
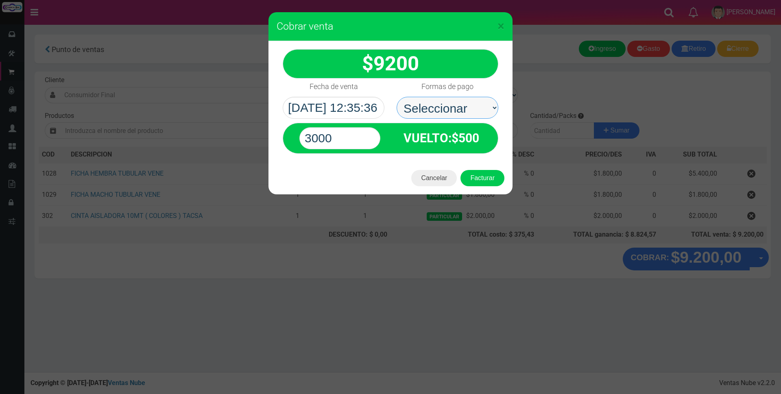
click at [473, 108] on select "Seleccionar Efectivo Tarjeta de Crédito Depósito Débito" at bounding box center [448, 108] width 102 height 22
select select "Tarjeta de Crédito"
click at [397, 97] on select "Seleccionar Efectivo Tarjeta de Crédito Depósito Débito" at bounding box center [448, 108] width 102 height 22
click at [370, 140] on input "3000" at bounding box center [339, 138] width 81 height 22
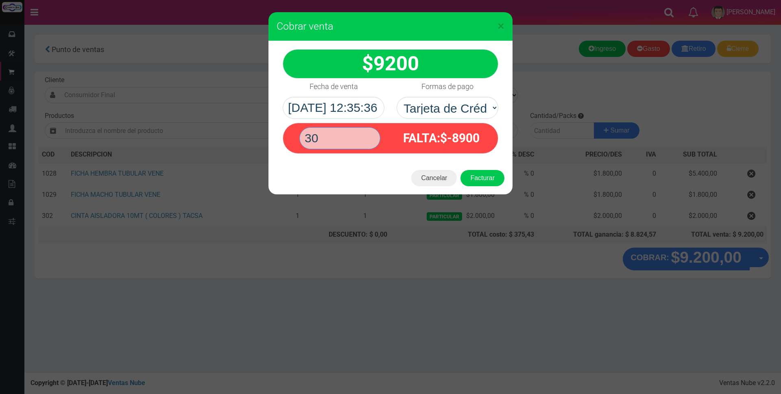
type input "3"
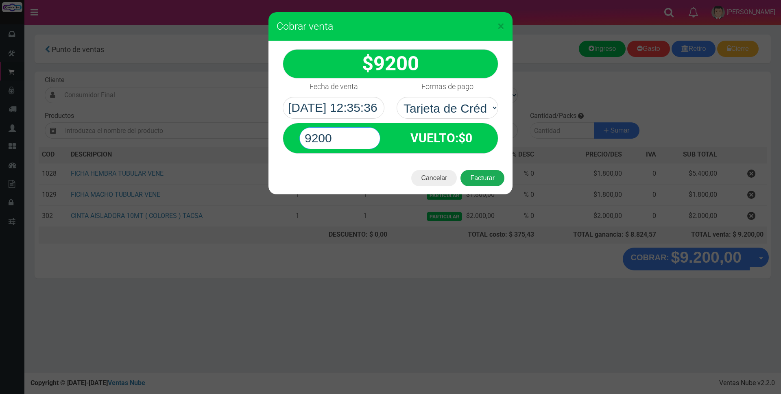
type input "9200"
click at [491, 176] on button "Facturar" at bounding box center [482, 178] width 44 height 16
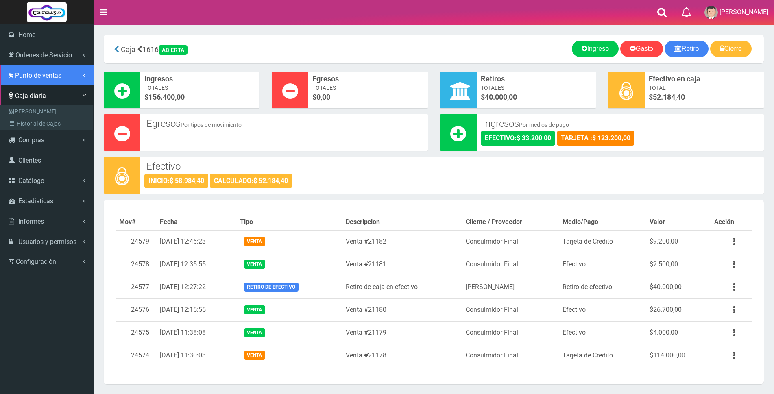
click at [43, 76] on span "Punto de ventas" at bounding box center [38, 76] width 46 height 8
